Goal: Information Seeking & Learning: Learn about a topic

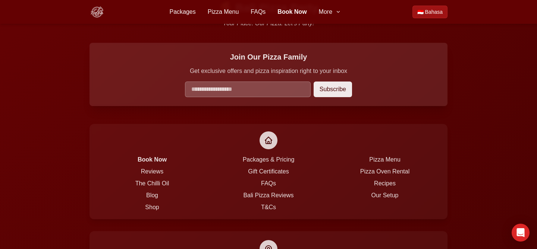
scroll to position [2013, 0]
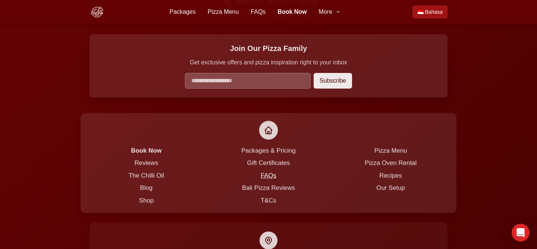
click at [274, 172] on link "FAQs" at bounding box center [269, 175] width 16 height 7
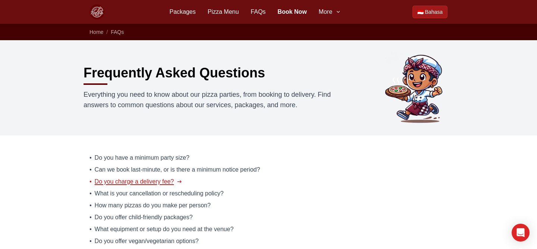
click at [145, 180] on span "Do you charge a delivery fee?" at bounding box center [134, 181] width 79 height 9
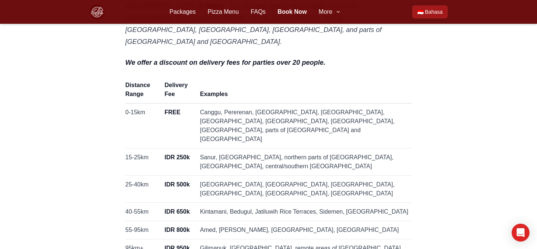
scroll to position [127, 0]
click at [190, 12] on link "Packages" at bounding box center [182, 11] width 26 height 9
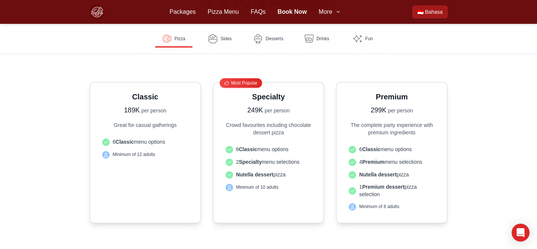
scroll to position [198, 0]
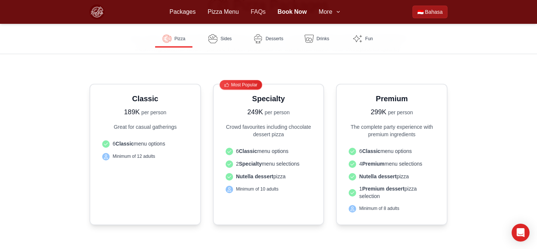
click at [258, 12] on link "FAQs" at bounding box center [257, 11] width 15 height 9
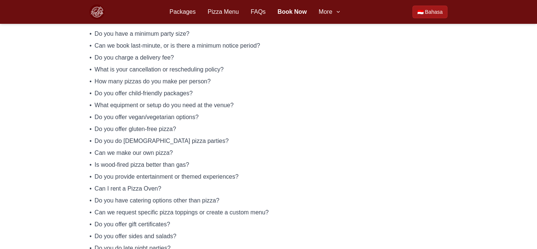
scroll to position [99, 0]
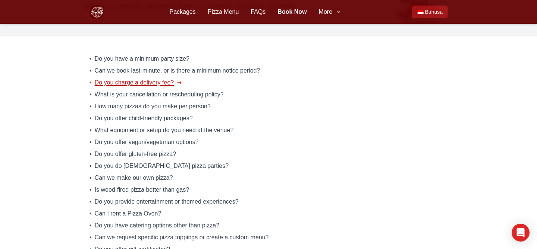
click at [133, 85] on span "Do you charge a delivery fee?" at bounding box center [134, 82] width 79 height 9
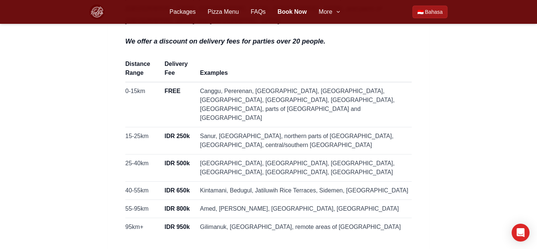
scroll to position [147, 0]
